Goal: Task Accomplishment & Management: Use online tool/utility

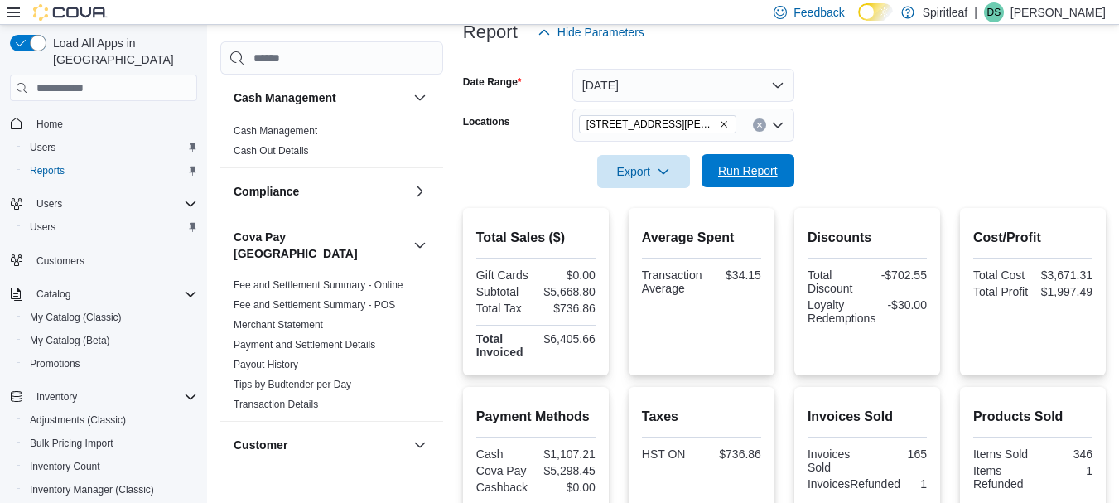
scroll to position [1151, 0]
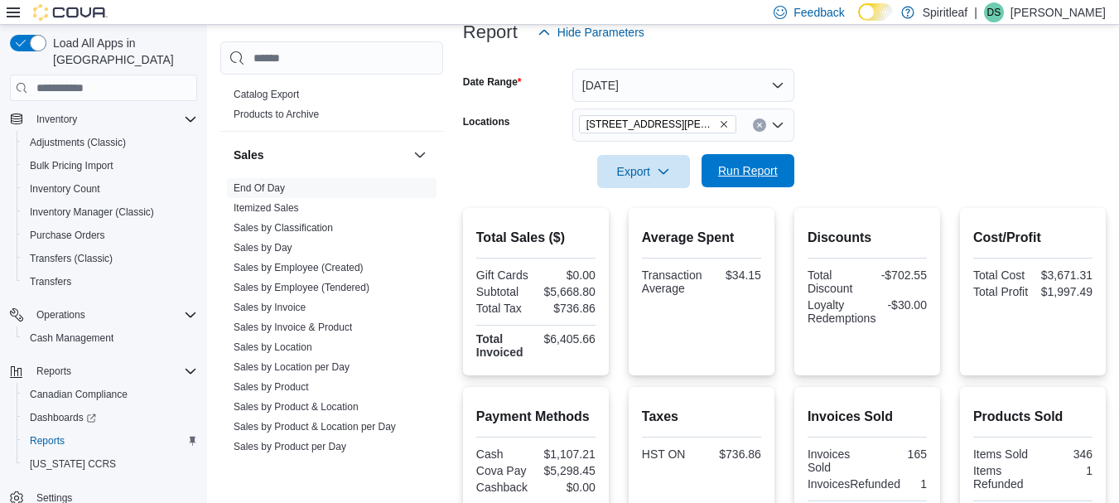
click at [781, 182] on span "Run Report" at bounding box center [748, 170] width 73 height 33
